Goal: Transaction & Acquisition: Purchase product/service

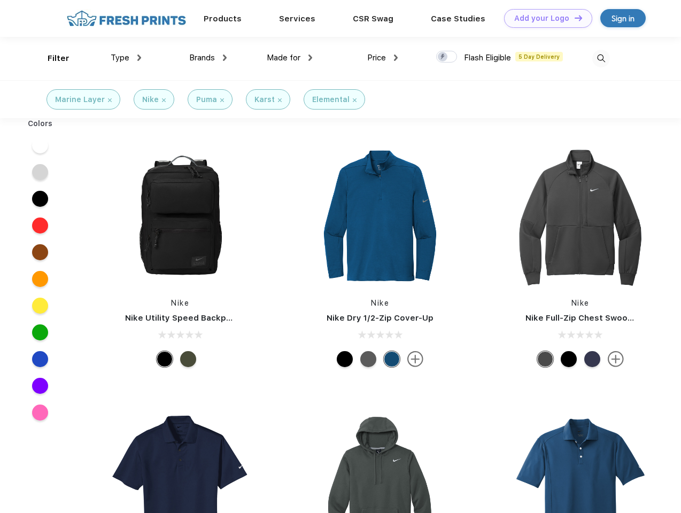
click at [544, 18] on link "Add your Logo Design Tool" at bounding box center [548, 18] width 88 height 19
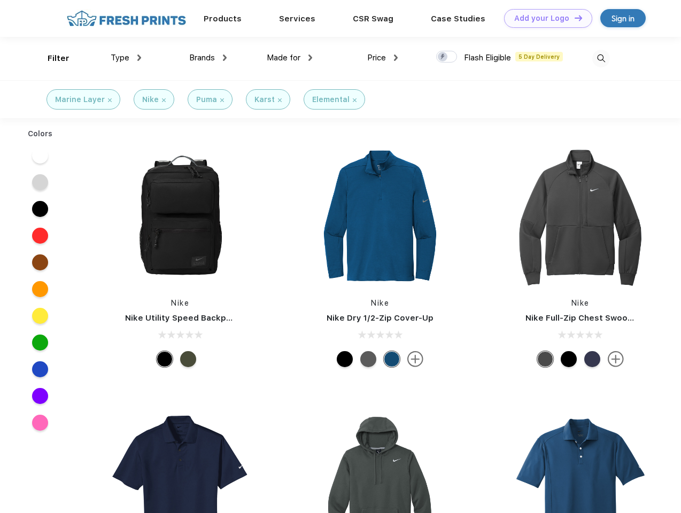
click at [0, 0] on div "Design Tool" at bounding box center [0, 0] width 0 height 0
click at [573, 18] on link "Add your Logo Design Tool" at bounding box center [548, 18] width 88 height 19
click at [51, 58] on div "Filter" at bounding box center [59, 58] width 22 height 12
click at [126, 58] on span "Type" at bounding box center [120, 58] width 19 height 10
click at [208, 58] on span "Brands" at bounding box center [202, 58] width 26 height 10
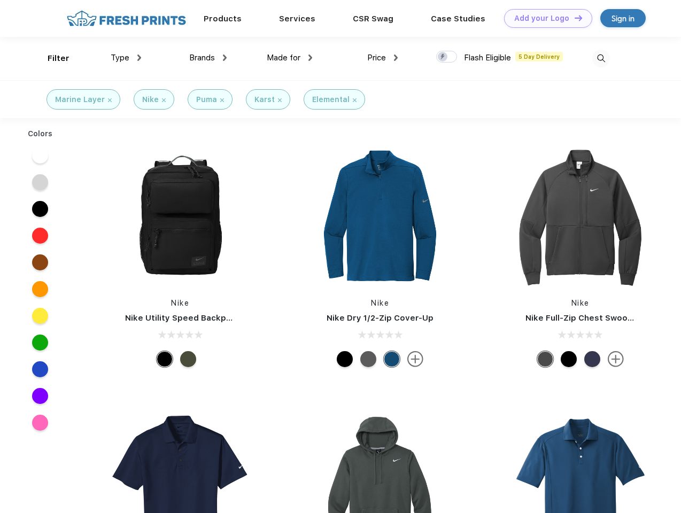
click at [290, 58] on span "Made for" at bounding box center [284, 58] width 34 height 10
click at [382, 58] on span "Price" at bounding box center [376, 58] width 19 height 10
click at [447, 57] on div at bounding box center [446, 57] width 21 height 12
click at [443, 57] on input "checkbox" at bounding box center [439, 53] width 7 height 7
click at [600, 58] on img at bounding box center [601, 59] width 18 height 18
